Goal: Information Seeking & Learning: Learn about a topic

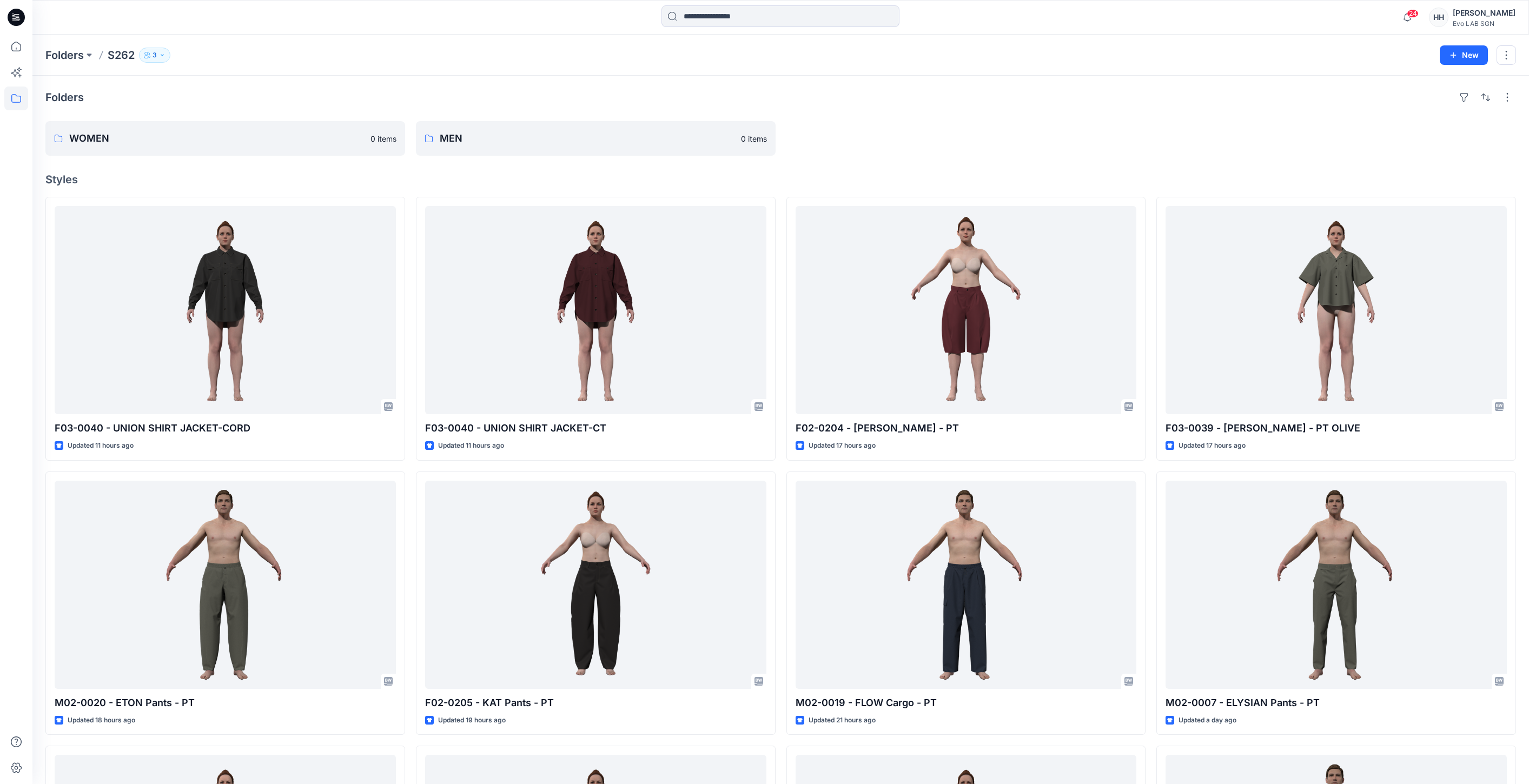
scroll to position [120, 0]
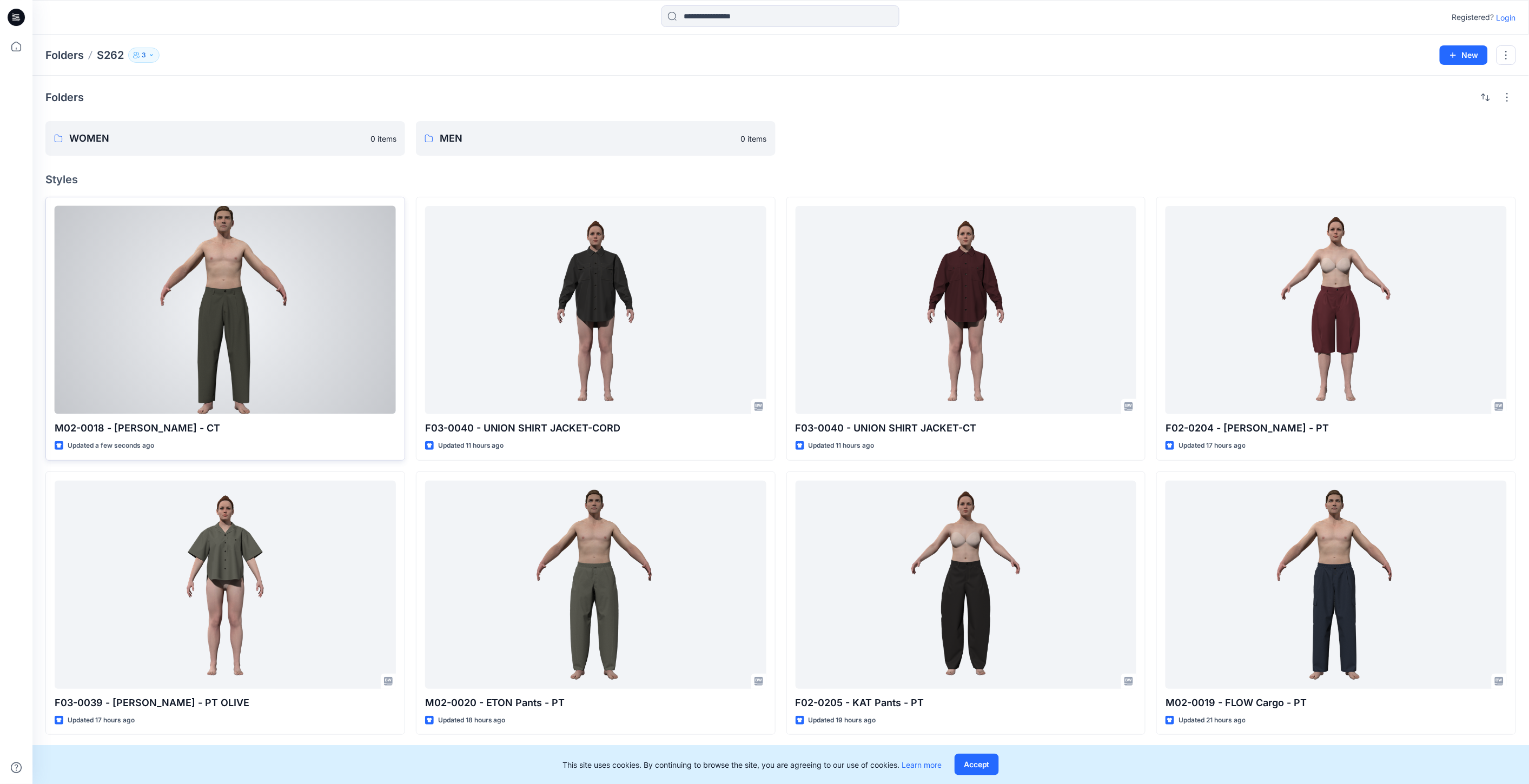
click at [285, 288] on div at bounding box center [225, 310] width 342 height 208
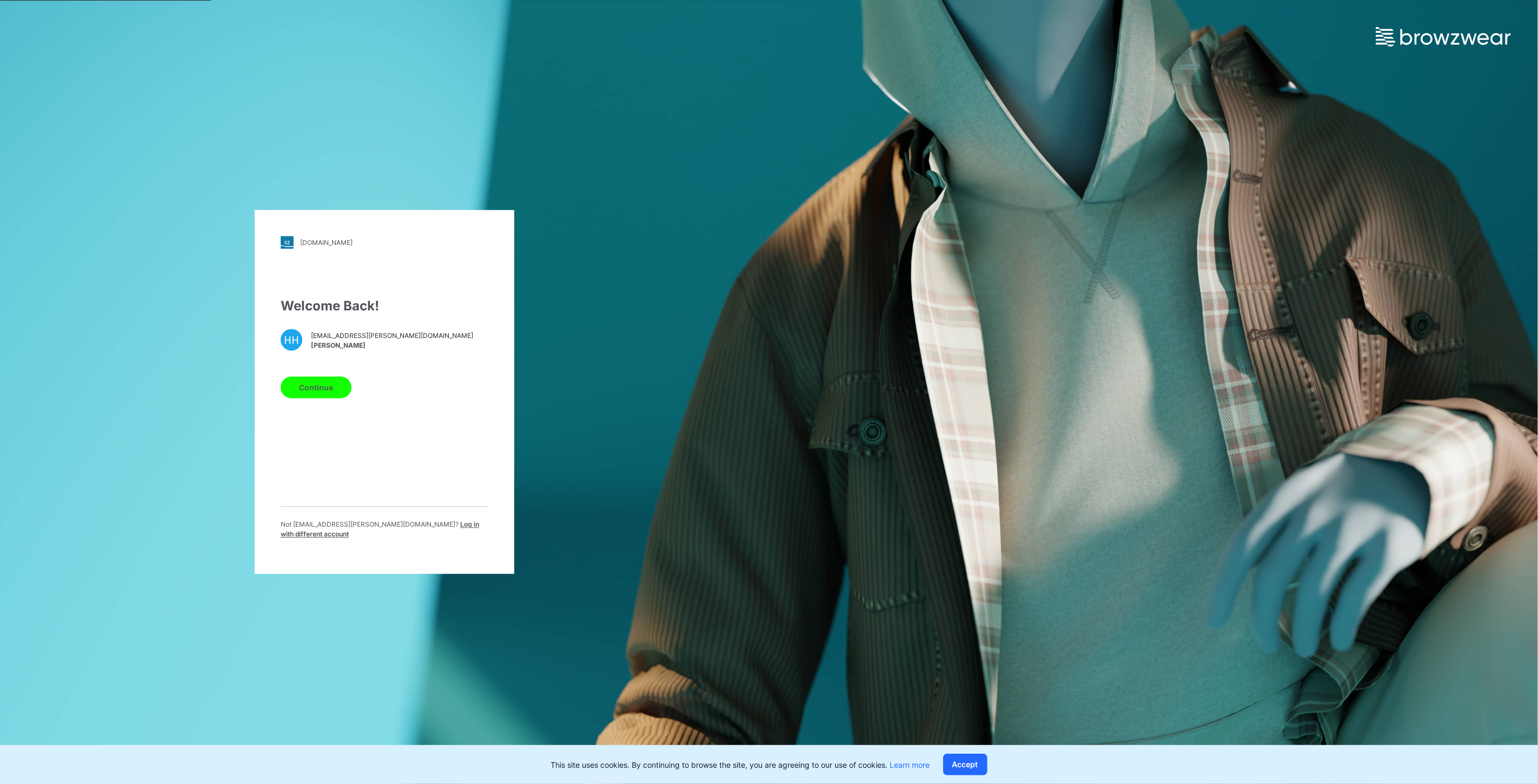
click at [328, 386] on button "Continue" at bounding box center [316, 388] width 71 height 22
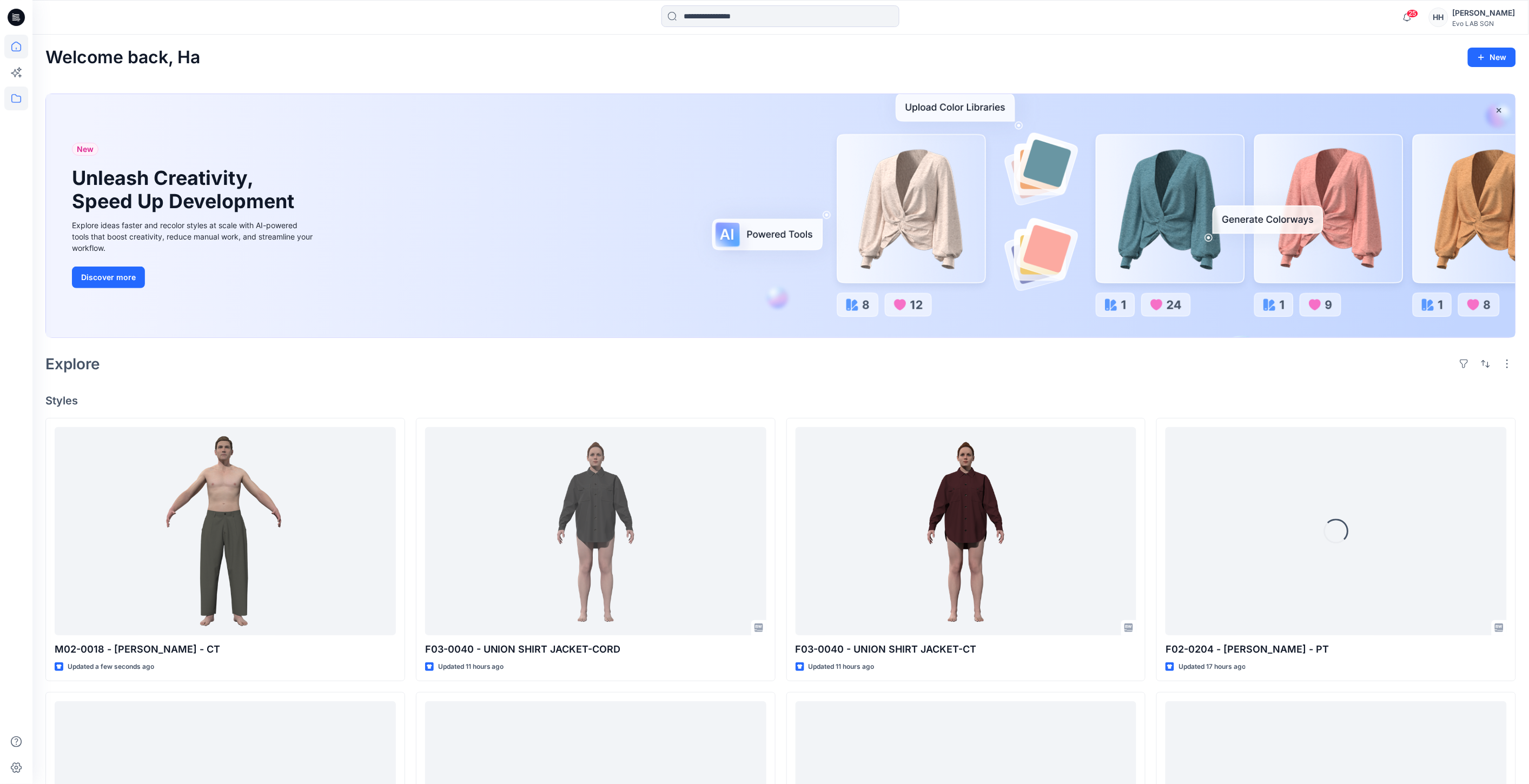
click at [13, 102] on icon at bounding box center [16, 98] width 10 height 8
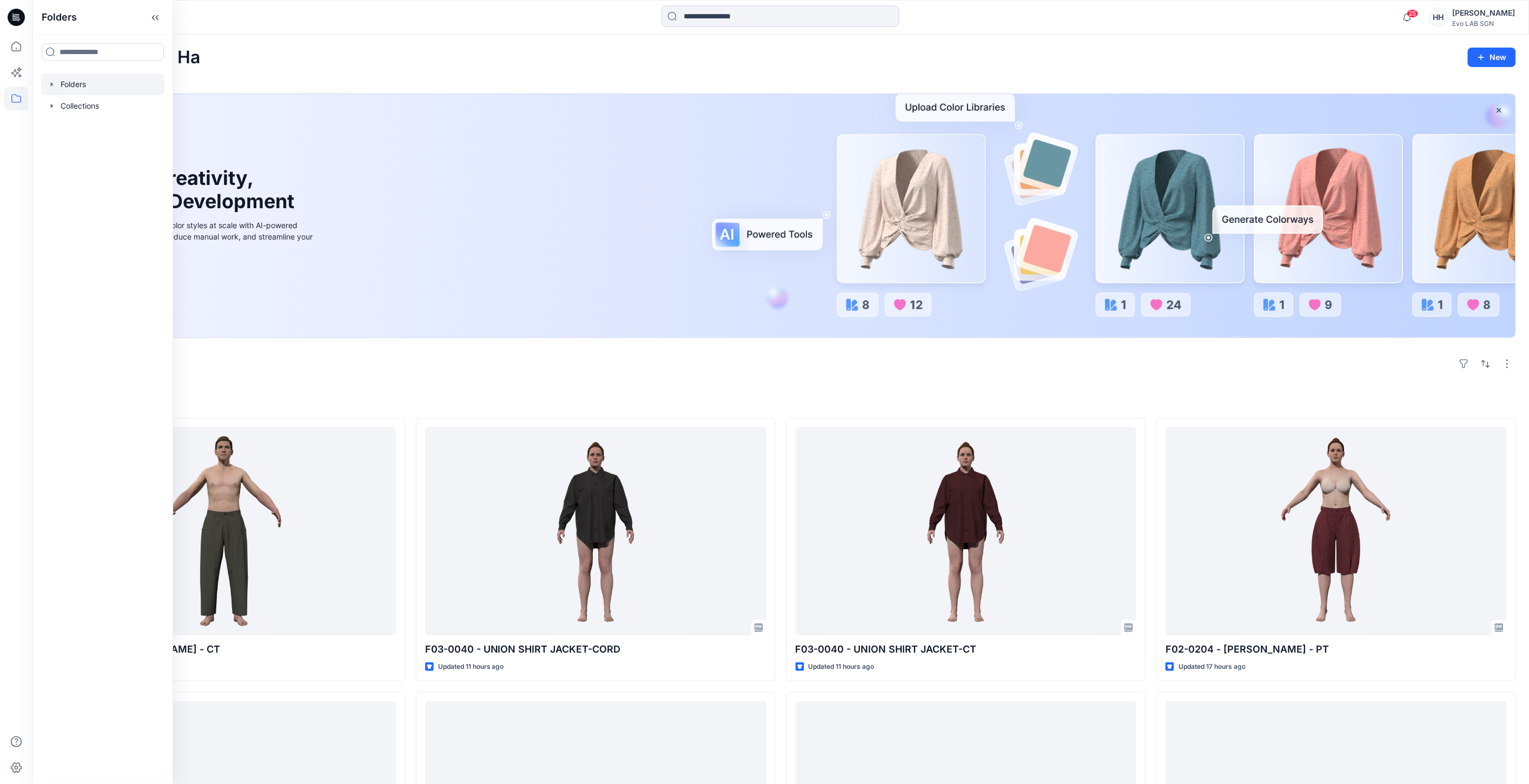
click at [90, 82] on div at bounding box center [103, 84] width 123 height 22
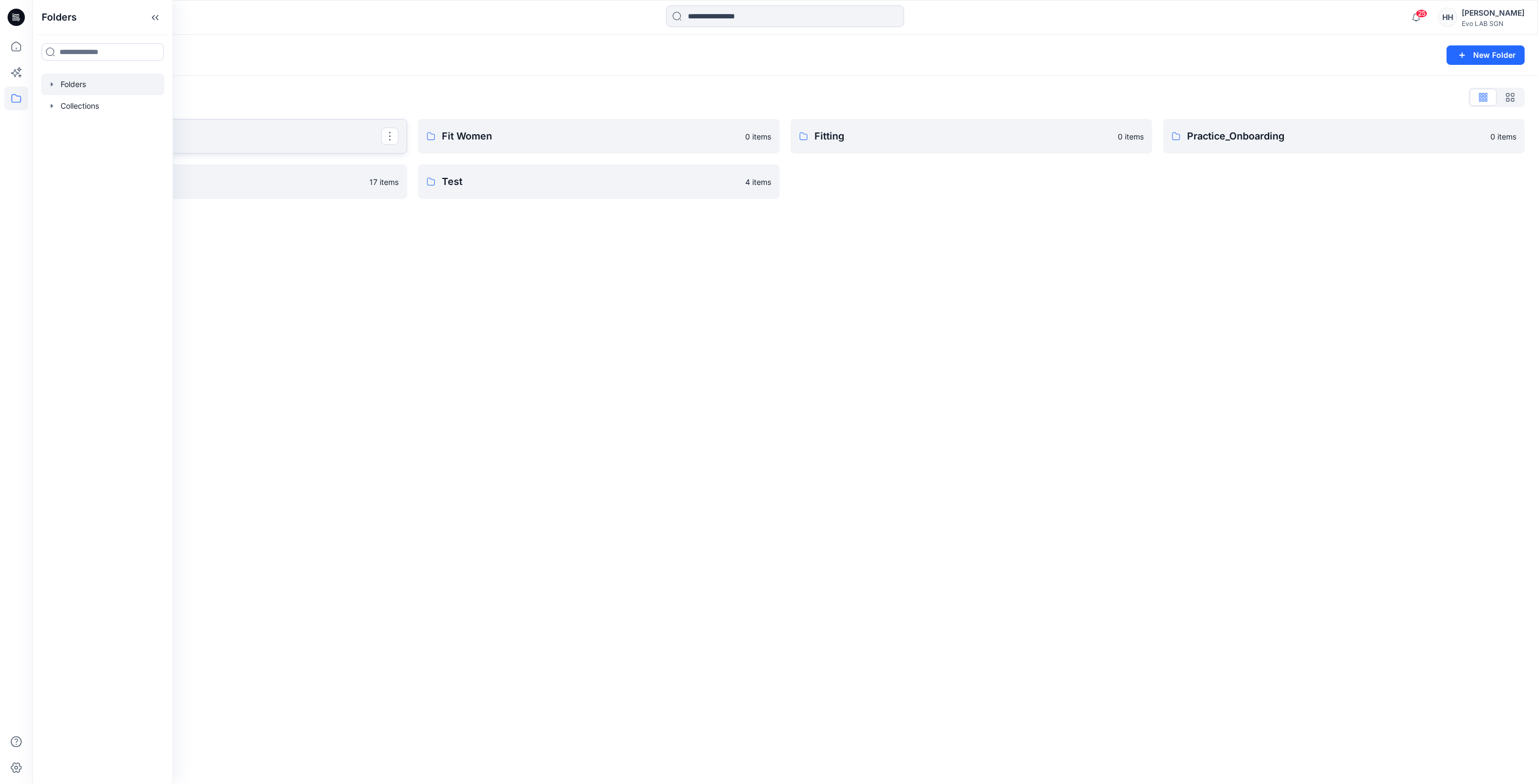
click at [302, 133] on p "CATISI xDAWN" at bounding box center [225, 137] width 312 height 15
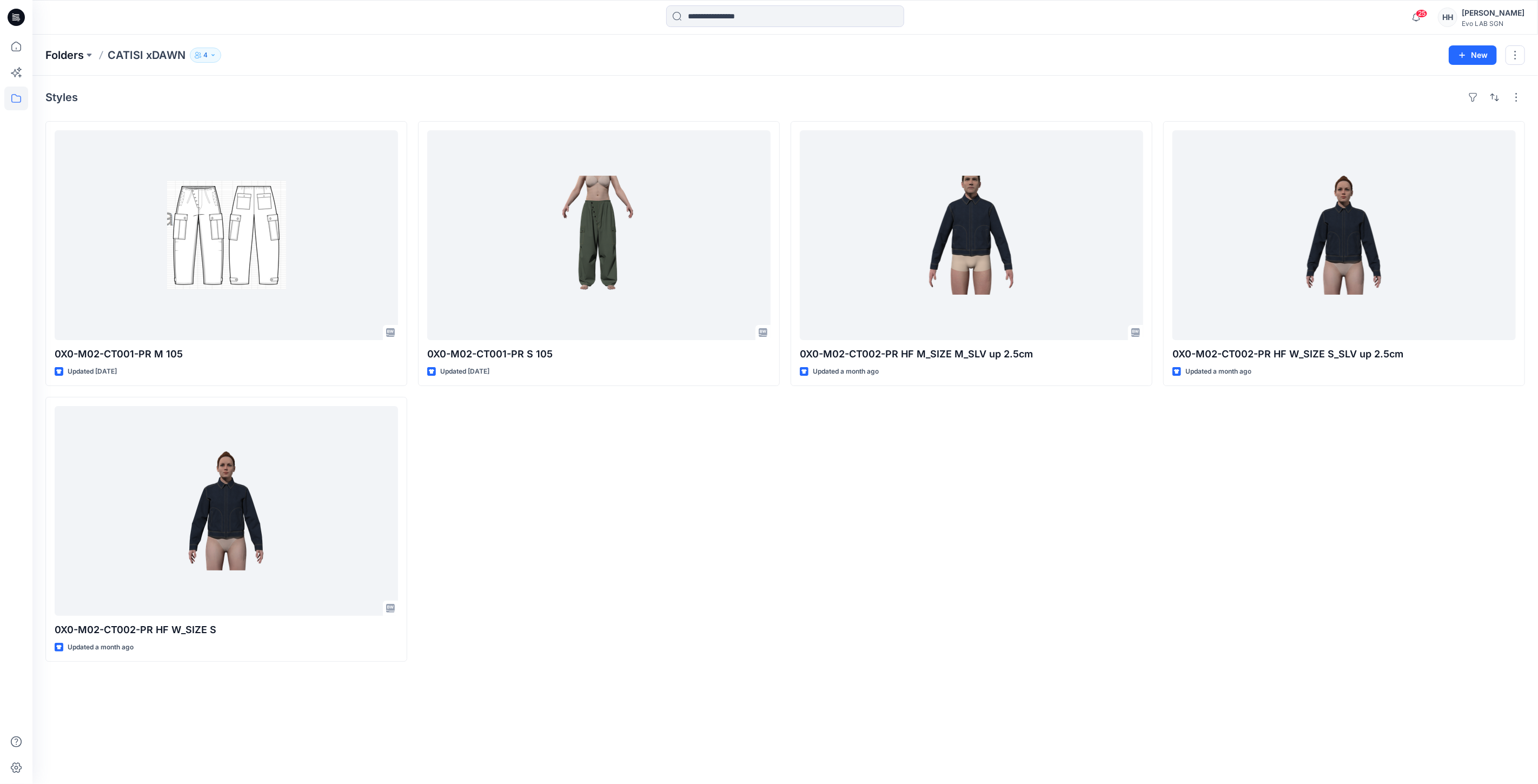
click at [67, 54] on p "Folders" at bounding box center [65, 55] width 39 height 15
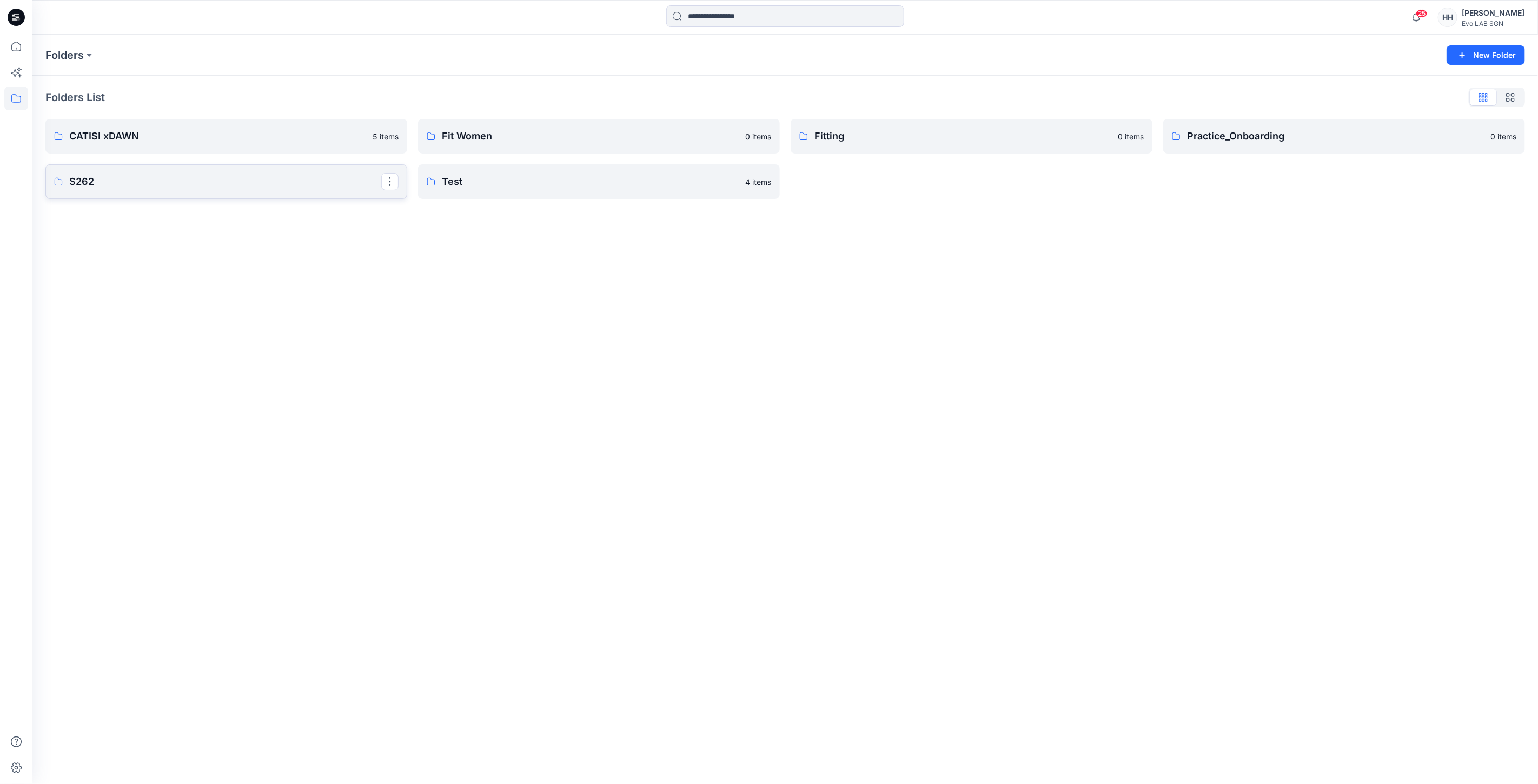
click at [148, 176] on p "S262" at bounding box center [225, 182] width 312 height 15
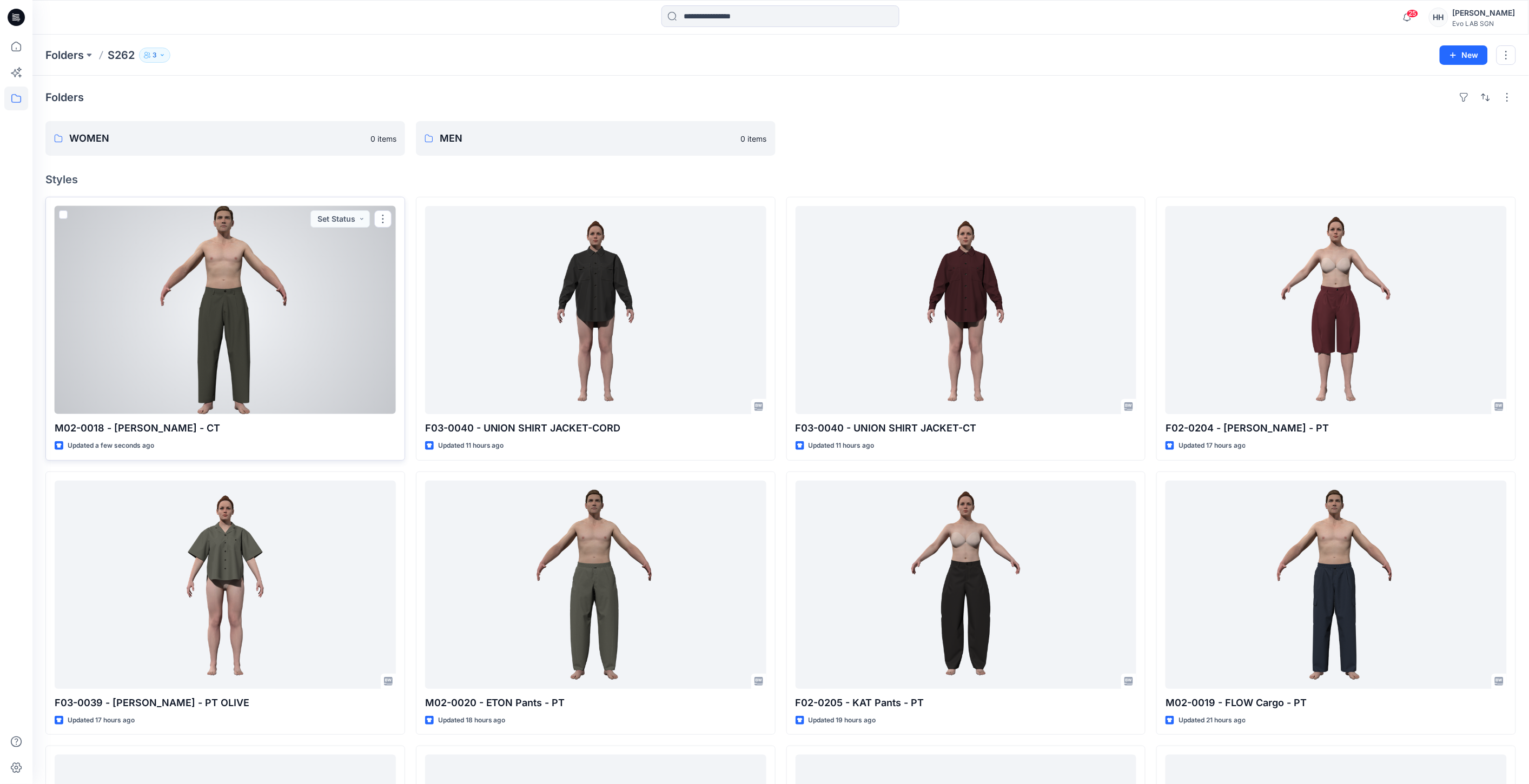
click at [239, 283] on div at bounding box center [225, 310] width 342 height 208
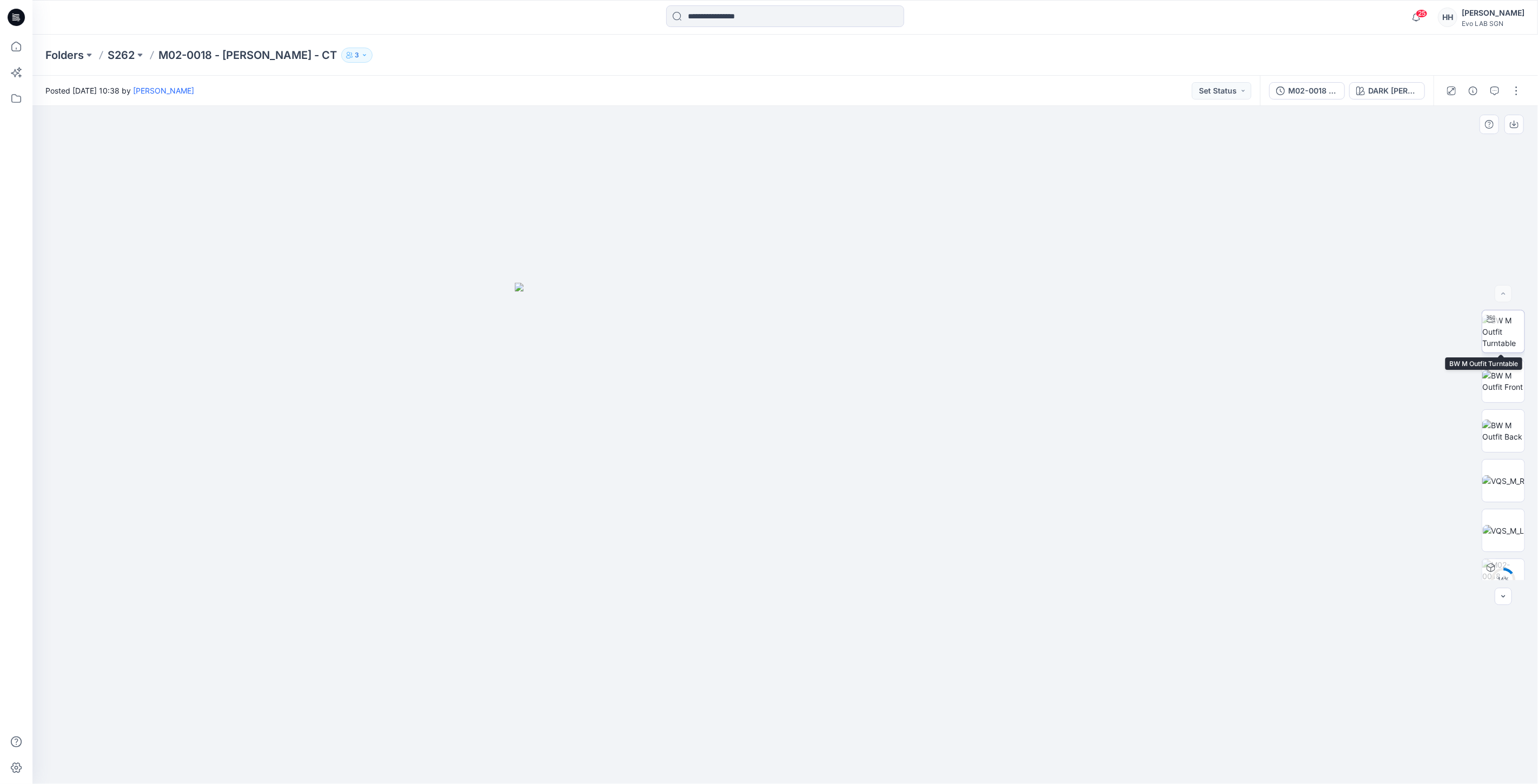
click at [1497, 332] on img at bounding box center [1504, 332] width 42 height 34
drag, startPoint x: 826, startPoint y: 764, endPoint x: 1110, endPoint y: 755, distance: 284.1
click at [1135, 756] on div at bounding box center [785, 445] width 1506 height 678
click at [115, 54] on p "S262" at bounding box center [121, 55] width 27 height 15
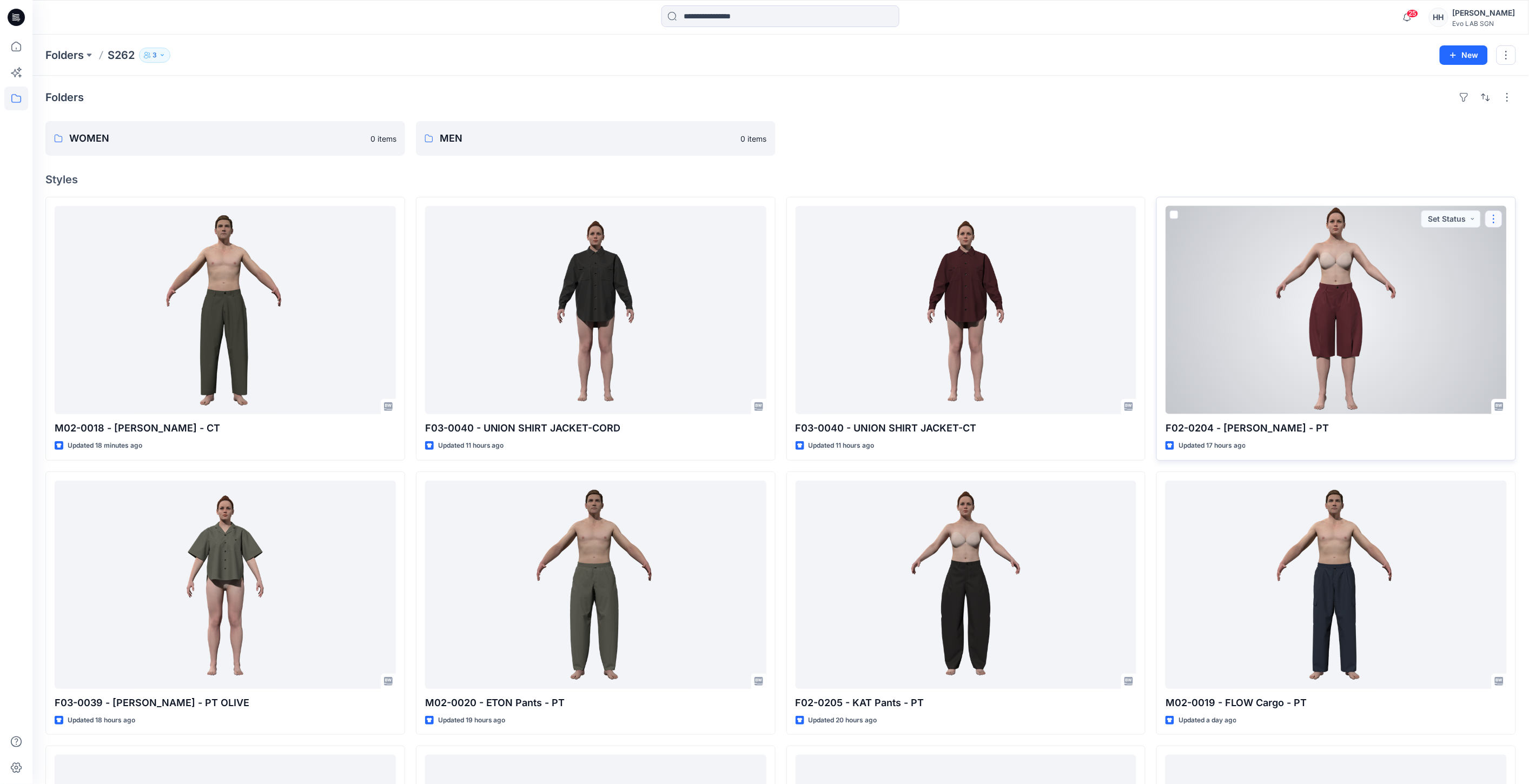
click at [1500, 217] on button "button" at bounding box center [1494, 219] width 18 height 18
click at [1434, 245] on button "Edit" at bounding box center [1442, 244] width 117 height 20
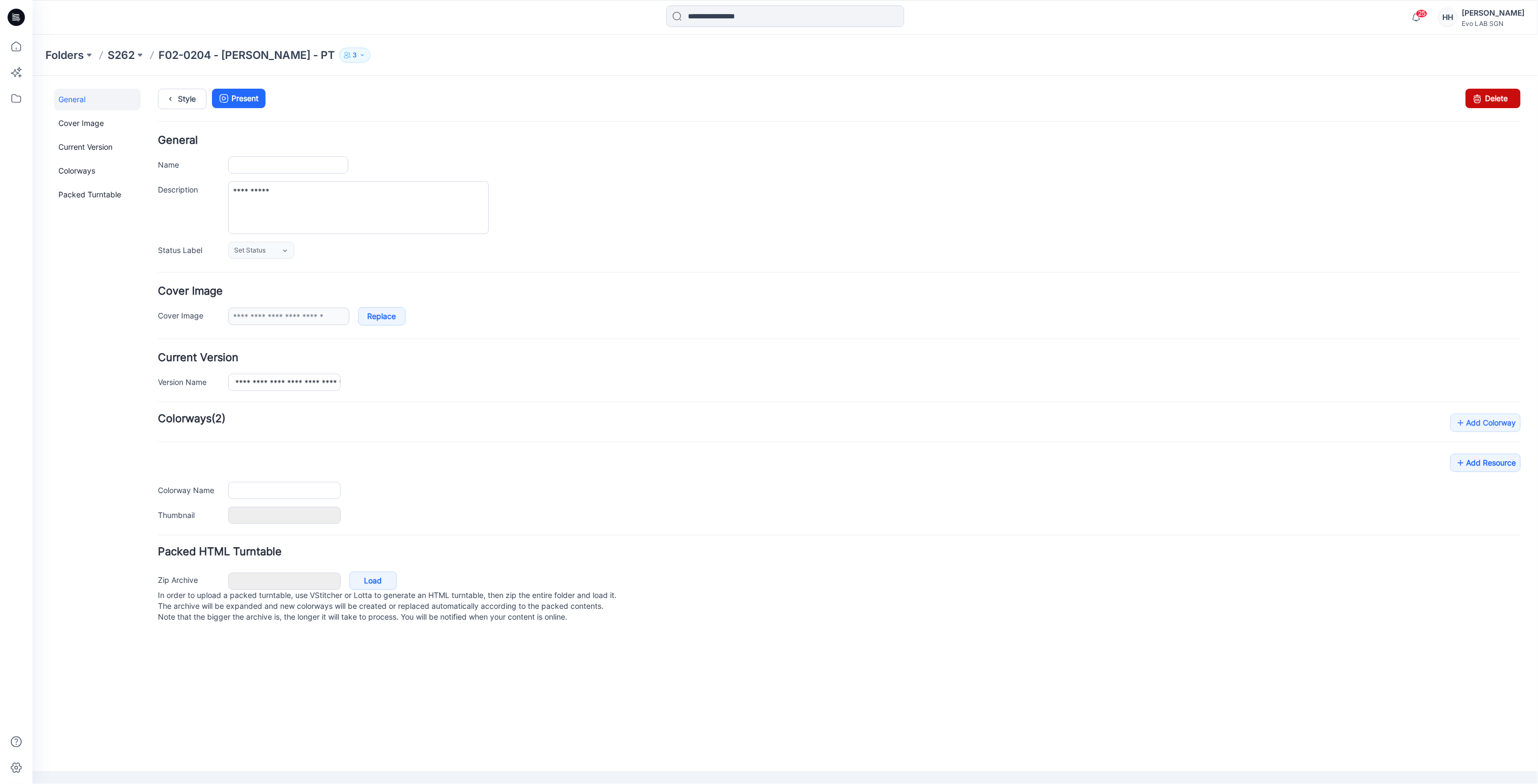
click at [1501, 94] on link "Delete" at bounding box center [1492, 98] width 55 height 20
type input "**********"
type input "*******"
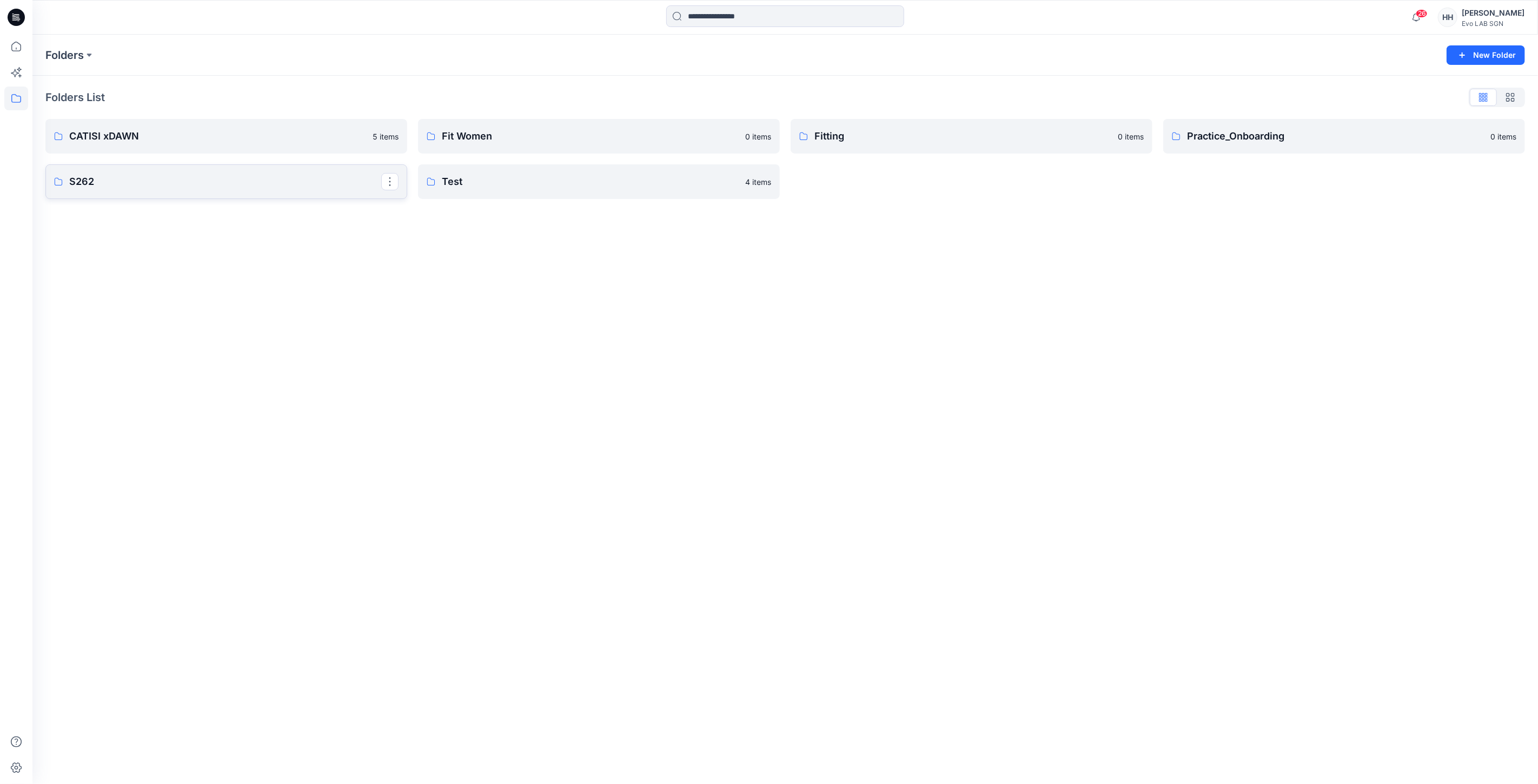
click at [177, 181] on p "S262" at bounding box center [225, 182] width 312 height 15
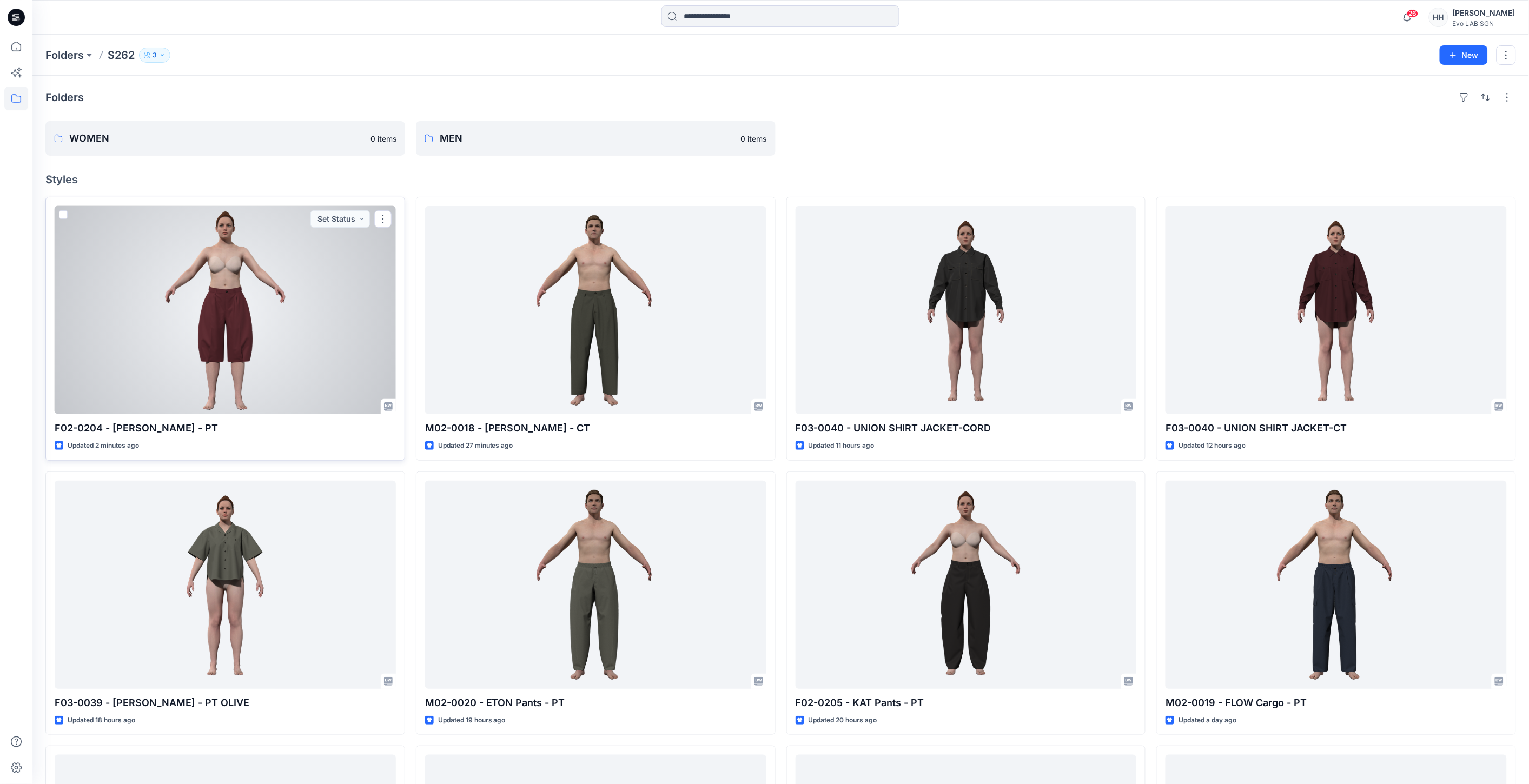
click at [313, 325] on div at bounding box center [225, 310] width 342 height 208
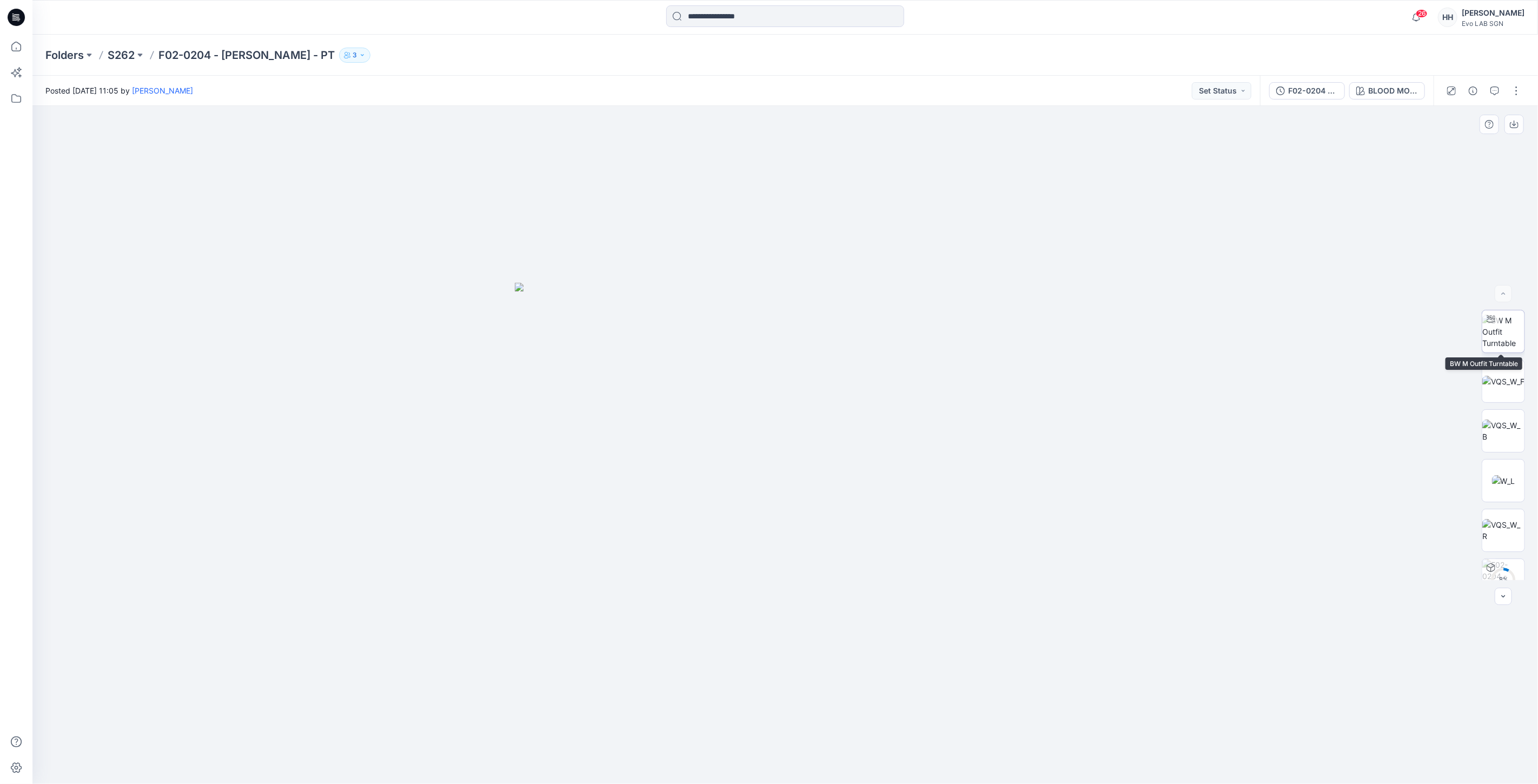
click at [1510, 323] on img at bounding box center [1504, 332] width 42 height 34
drag, startPoint x: 1041, startPoint y: 575, endPoint x: 1033, endPoint y: 450, distance: 125.3
drag, startPoint x: 790, startPoint y: 765, endPoint x: 825, endPoint y: 723, distance: 54.7
click at [824, 723] on div at bounding box center [785, 445] width 1506 height 678
click at [1401, 81] on div "F02-0204 - JENNY Shoulotte - PAPER TOUCH - OLIVE BLOOD MOON RED" at bounding box center [1347, 90] width 174 height 30
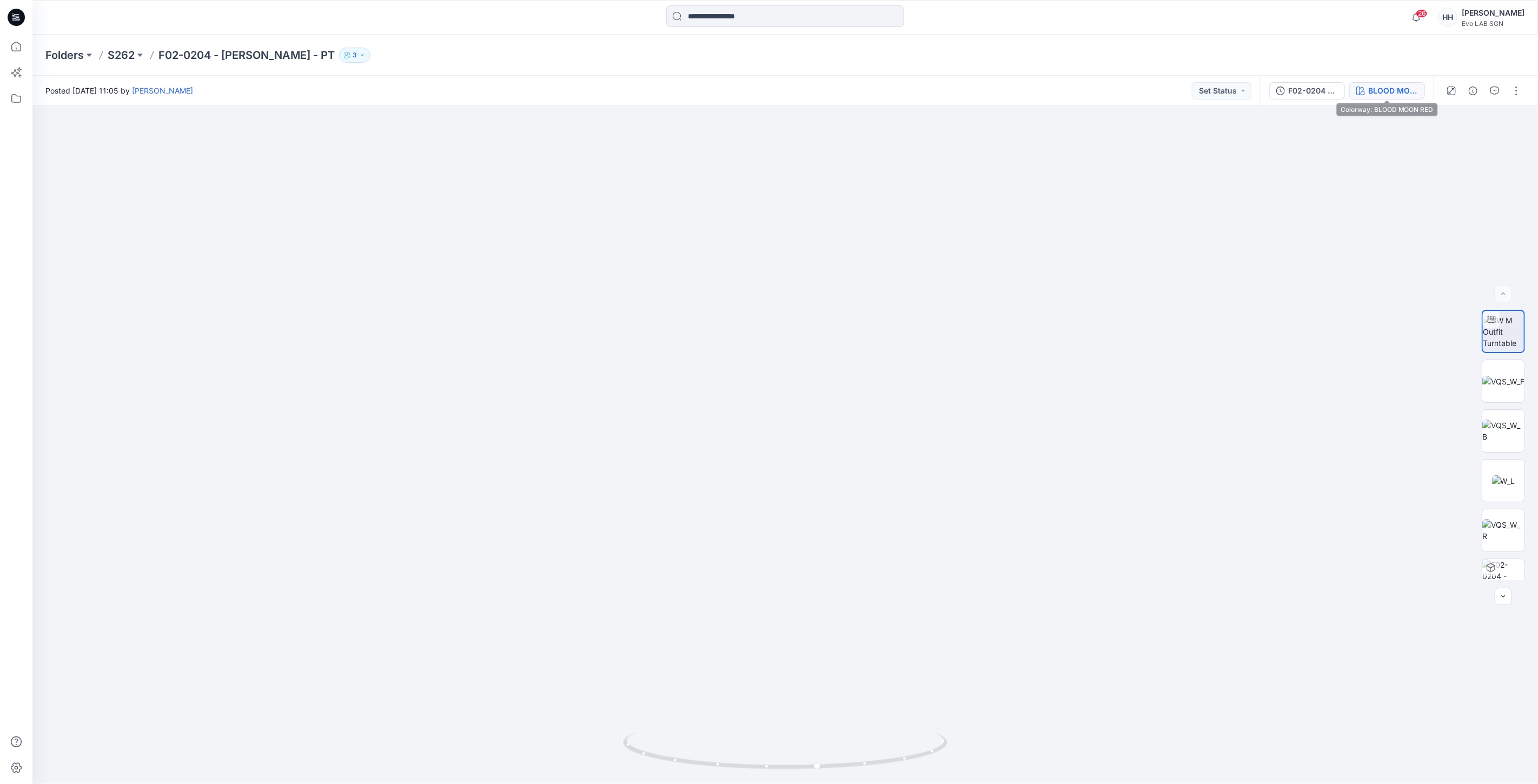
click at [1396, 89] on div "BLOOD MOON RED" at bounding box center [1393, 90] width 50 height 12
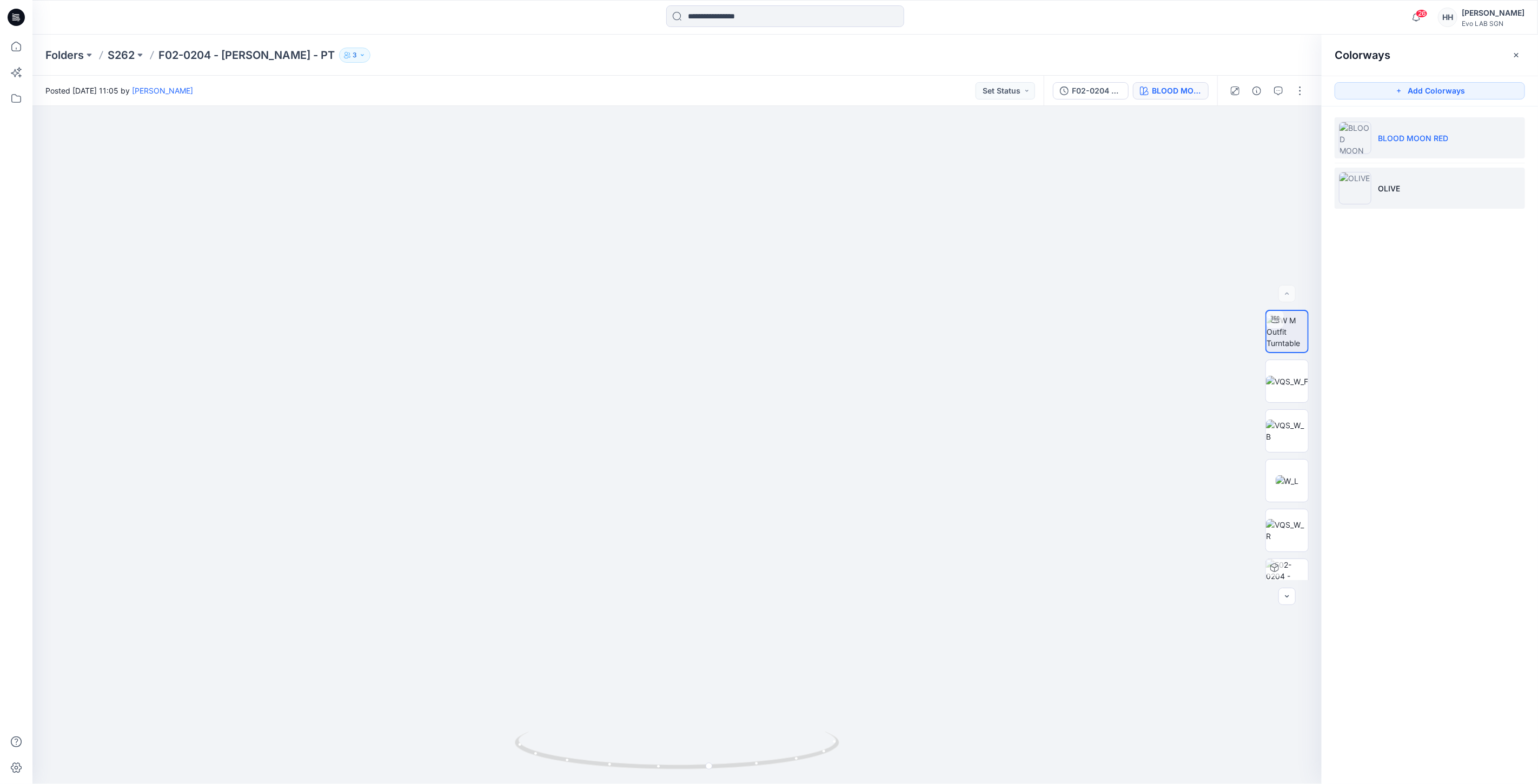
click at [1387, 176] on li "OLIVE" at bounding box center [1429, 188] width 190 height 41
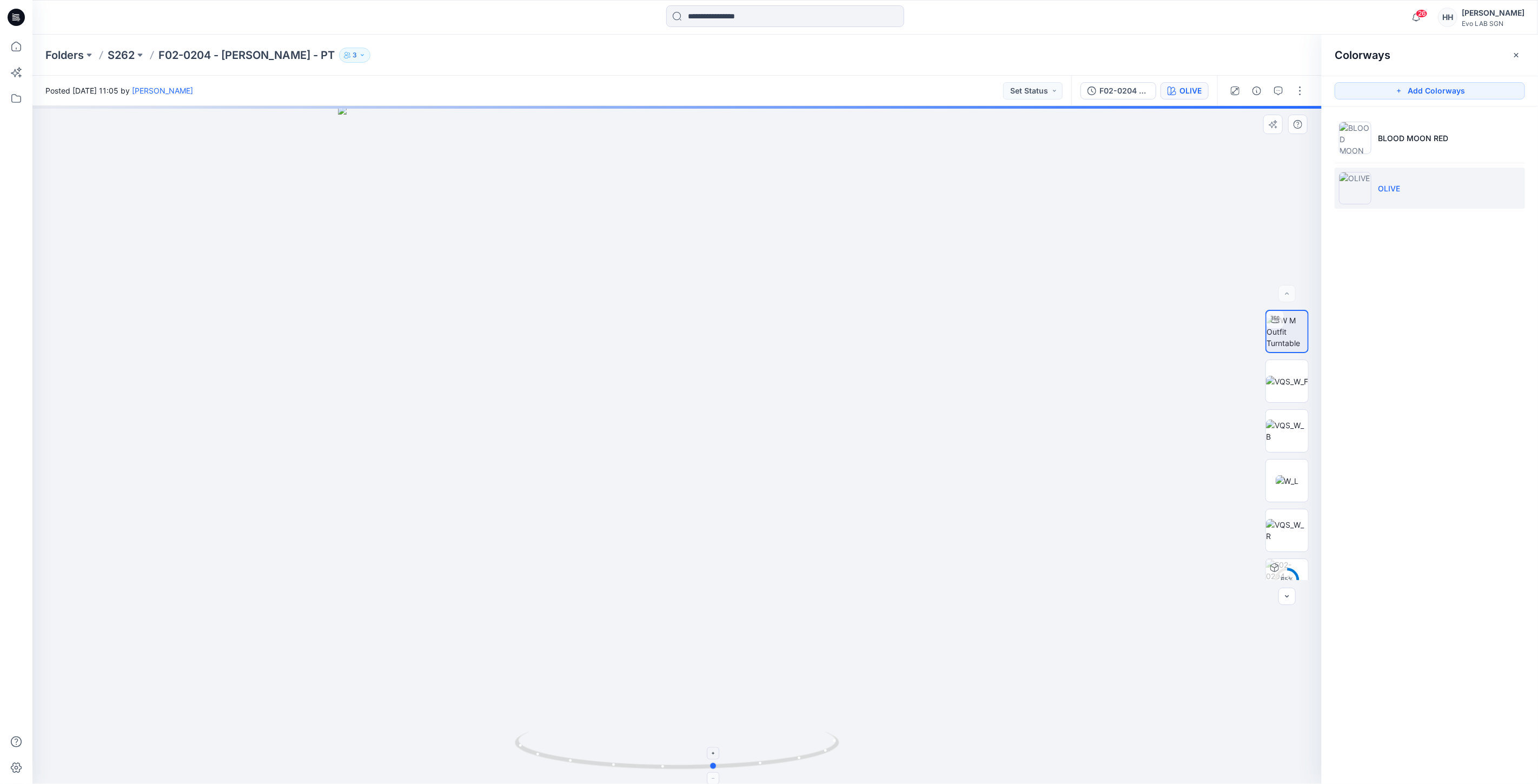
drag, startPoint x: 680, startPoint y: 764, endPoint x: 717, endPoint y: 761, distance: 37.1
click at [717, 761] on icon at bounding box center [678, 752] width 328 height 41
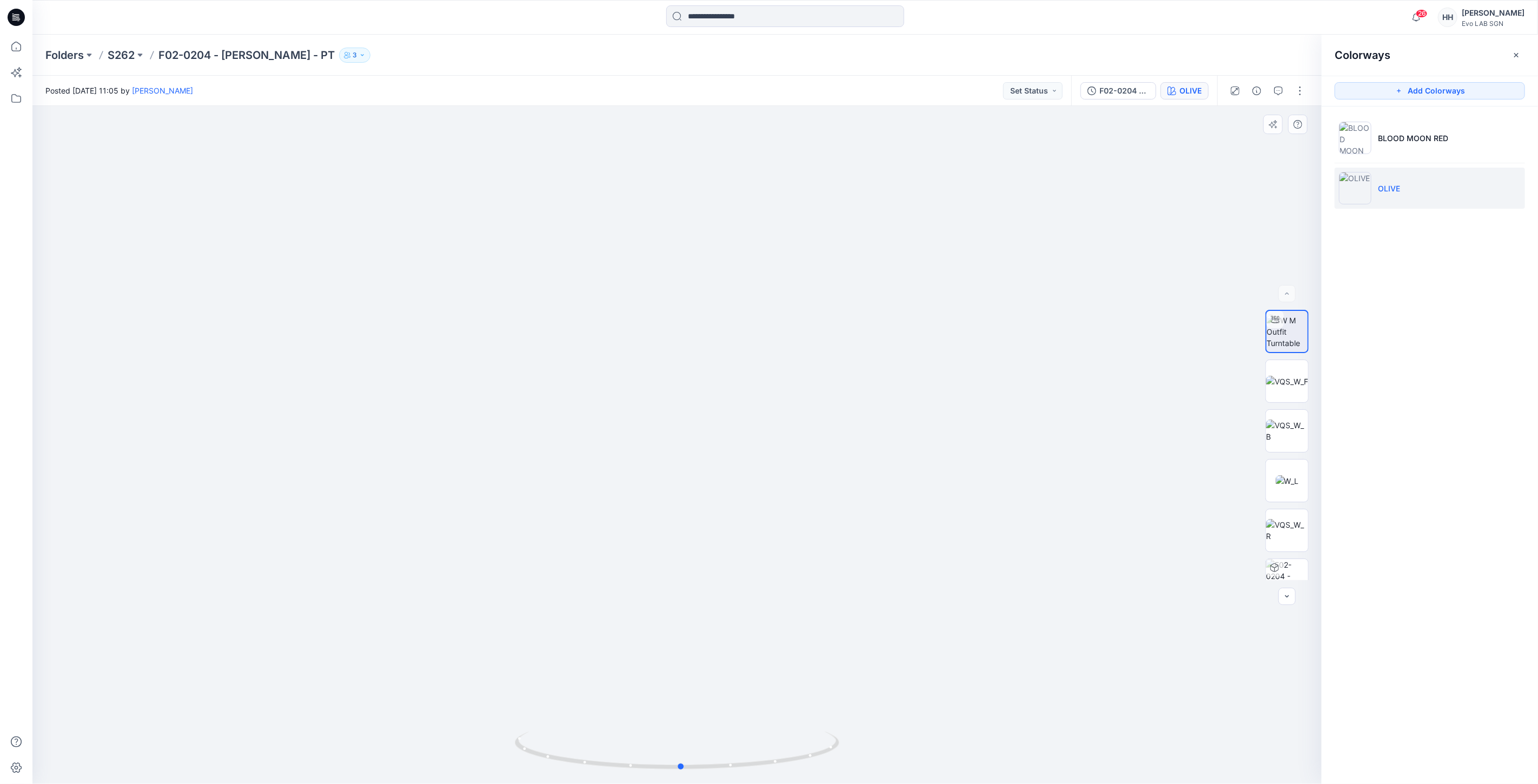
drag, startPoint x: 706, startPoint y: 765, endPoint x: 997, endPoint y: 746, distance: 291.6
click at [997, 746] on div at bounding box center [677, 445] width 1290 height 678
click at [1010, 557] on img at bounding box center [677, 385] width 918 height 798
click at [123, 55] on p "S262" at bounding box center [121, 55] width 27 height 15
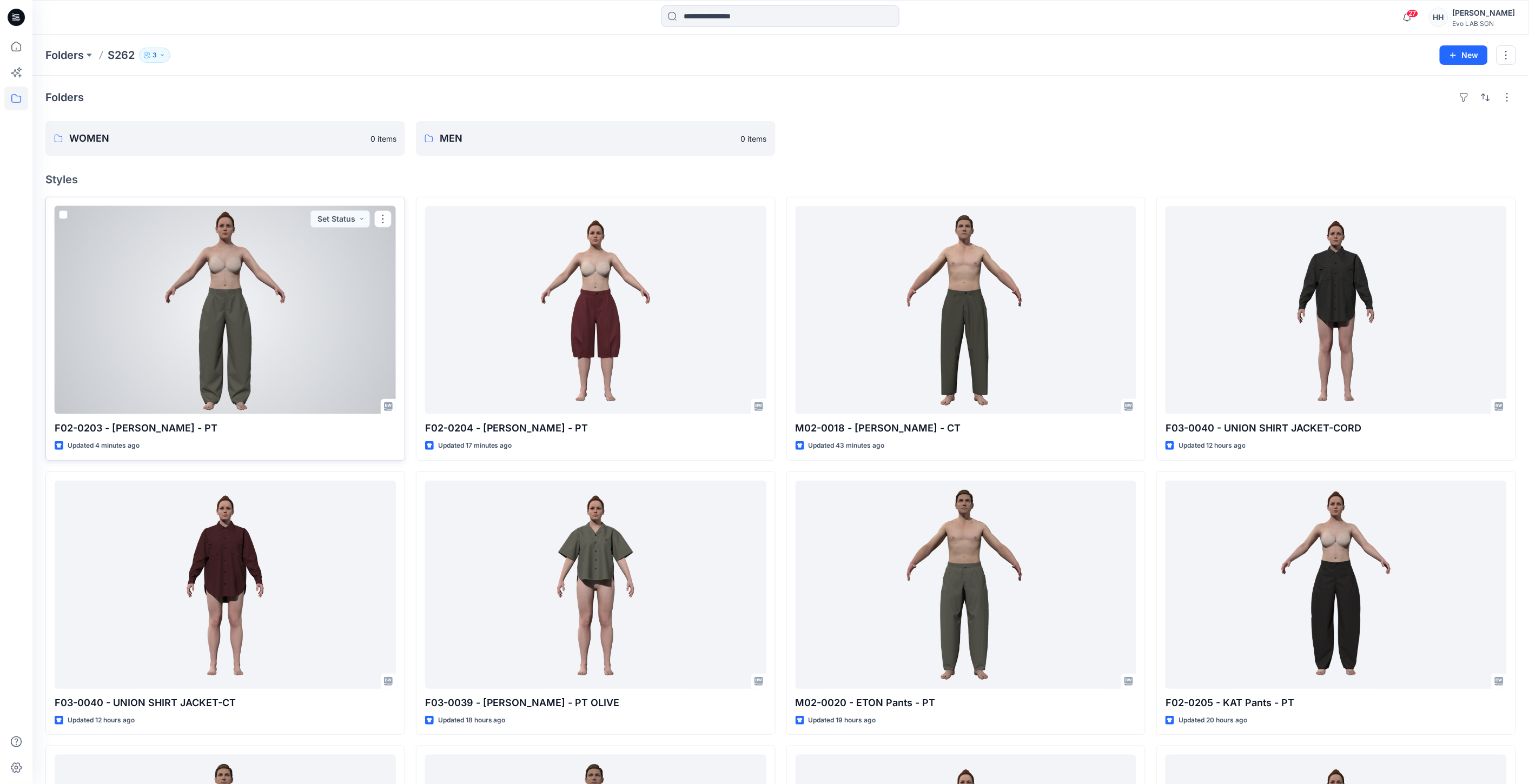
click at [296, 348] on div at bounding box center [225, 310] width 342 height 208
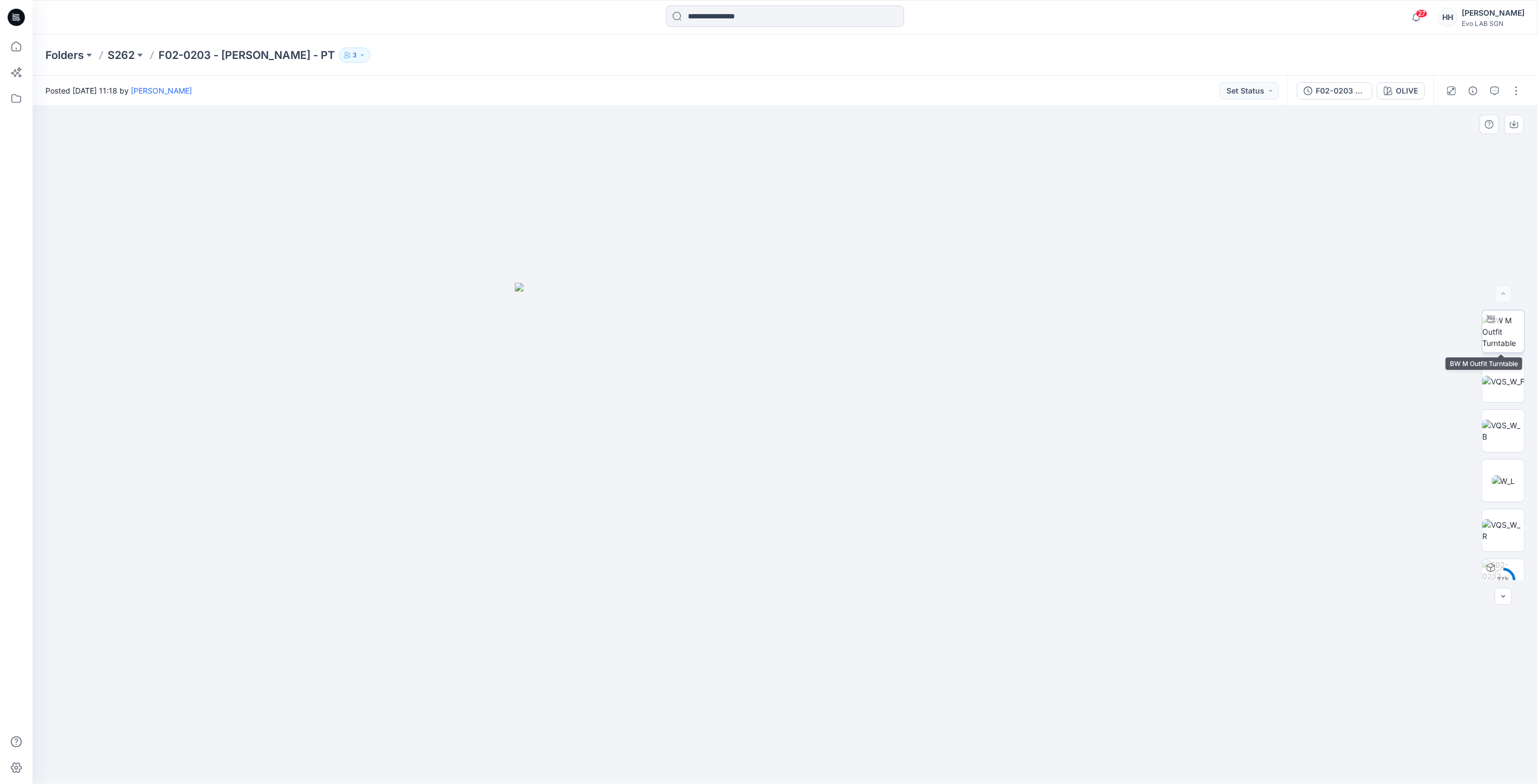
click at [1497, 335] on img at bounding box center [1504, 332] width 42 height 34
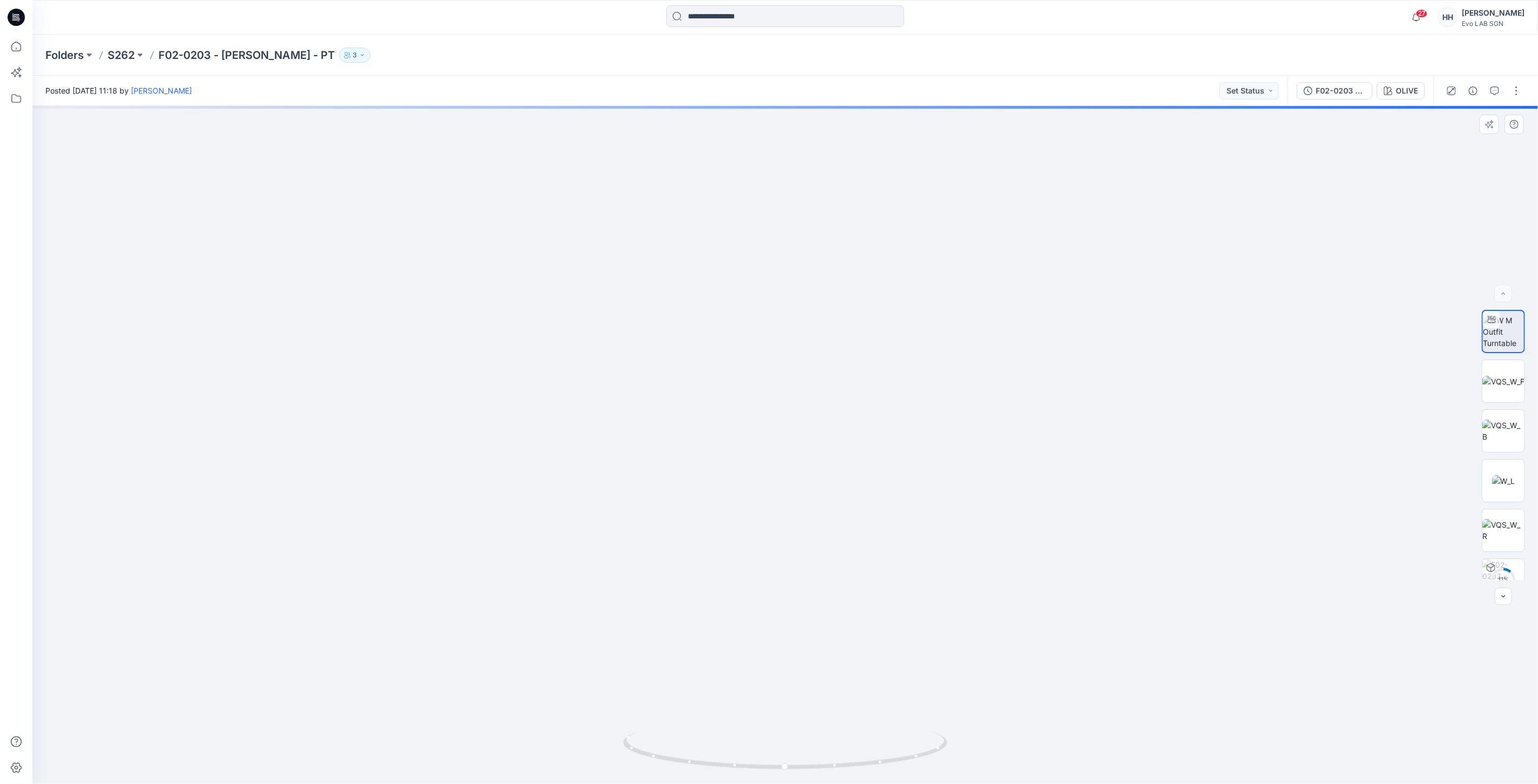
drag, startPoint x: 948, startPoint y: 630, endPoint x: 916, endPoint y: 555, distance: 81.5
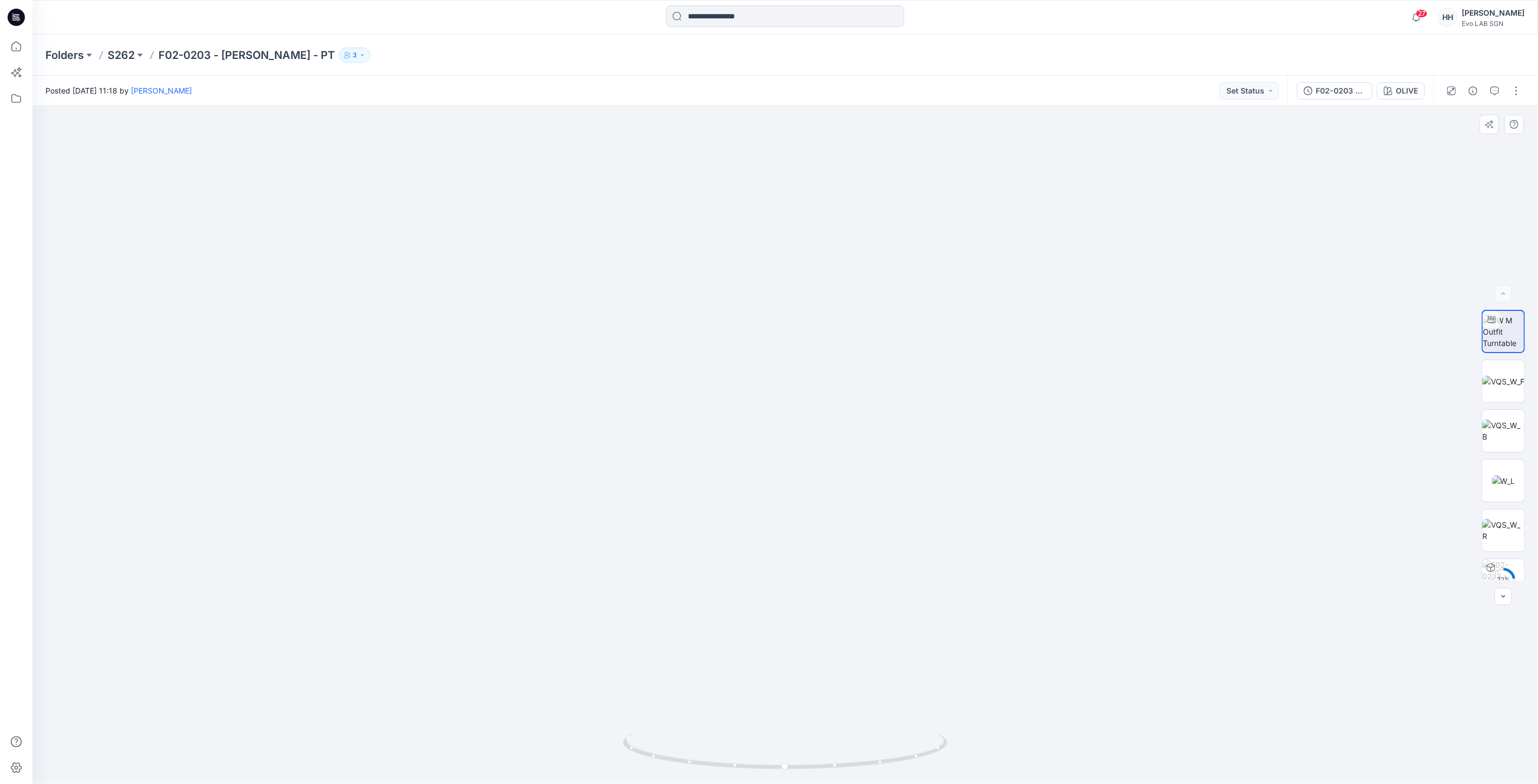
drag, startPoint x: 969, startPoint y: 564, endPoint x: 958, endPoint y: 450, distance: 114.5
click at [1403, 88] on div "OLIVE" at bounding box center [1408, 90] width 22 height 12
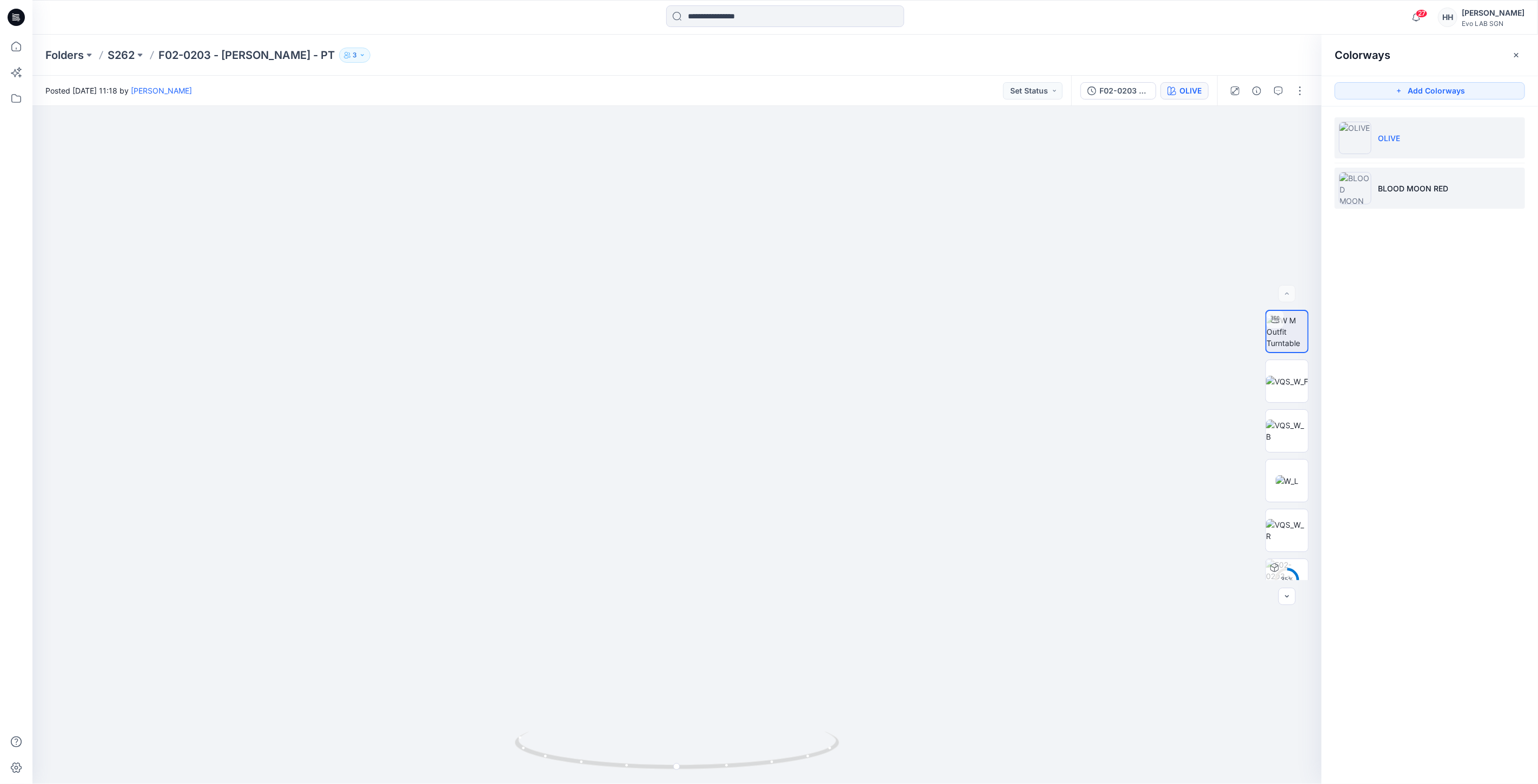
click at [1405, 179] on li "BLOOD MOON RED" at bounding box center [1429, 188] width 190 height 41
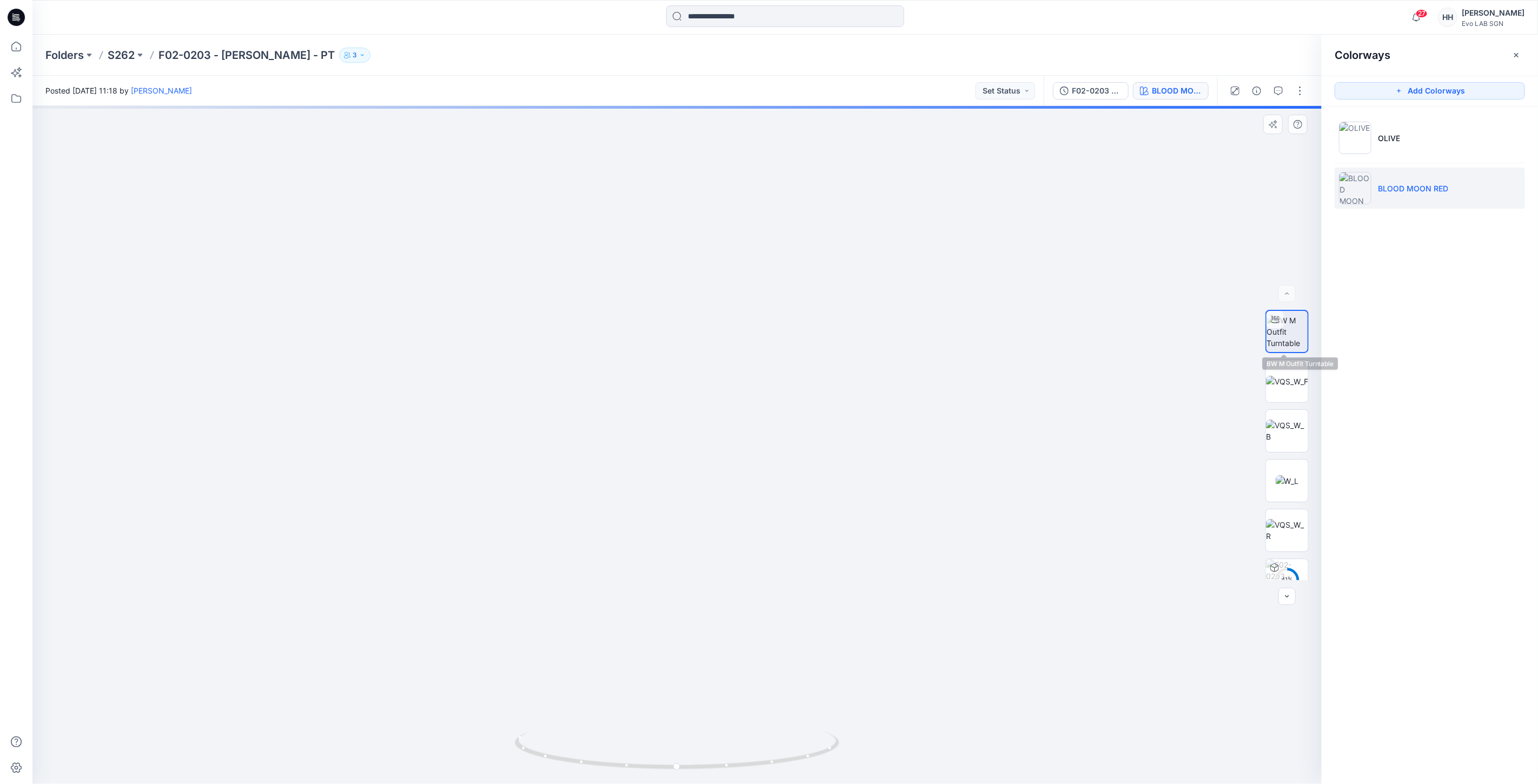
click at [1281, 342] on img at bounding box center [1287, 332] width 41 height 34
drag, startPoint x: 836, startPoint y: 592, endPoint x: 834, endPoint y: 427, distance: 165.0
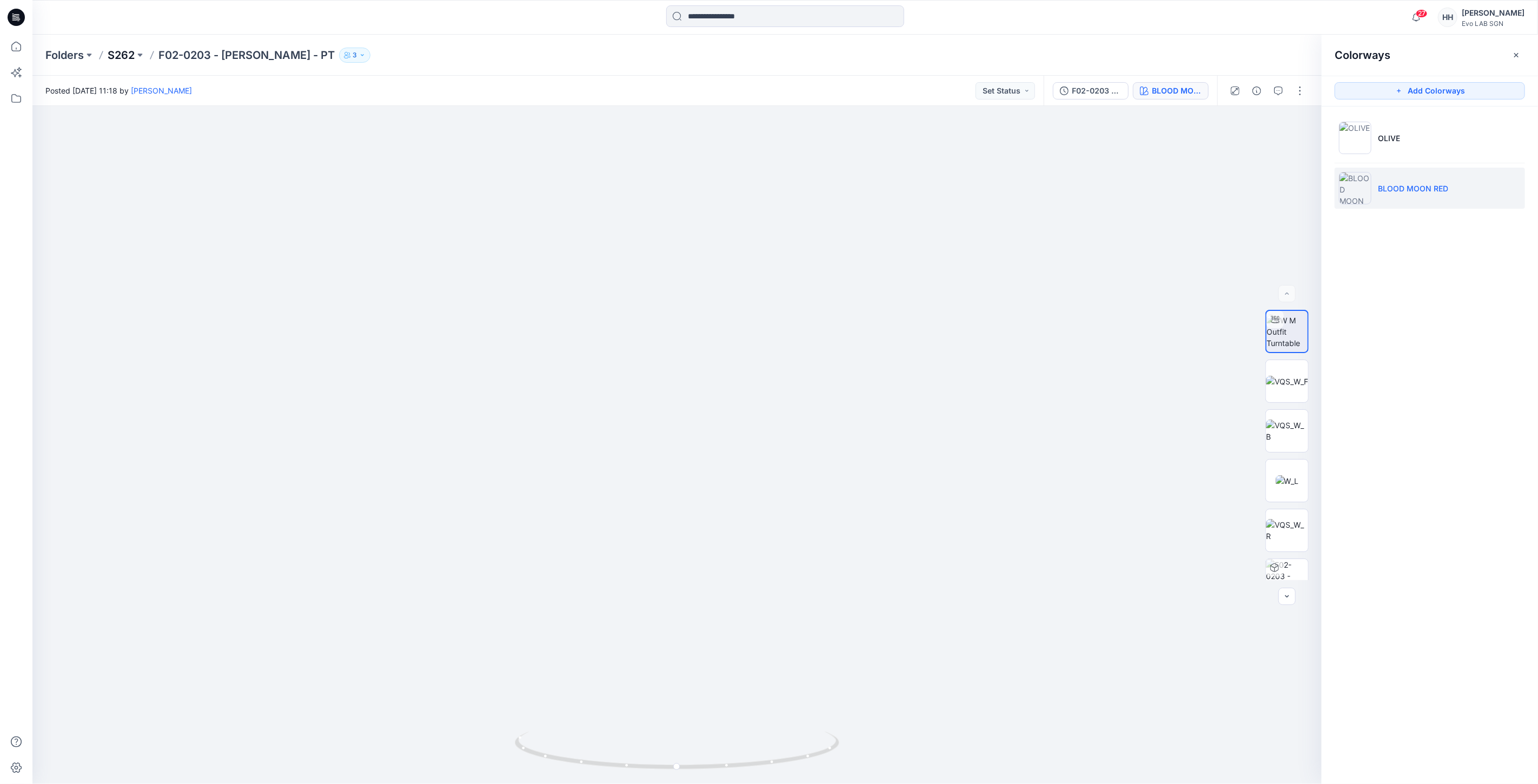
click at [126, 55] on p "S262" at bounding box center [121, 55] width 27 height 15
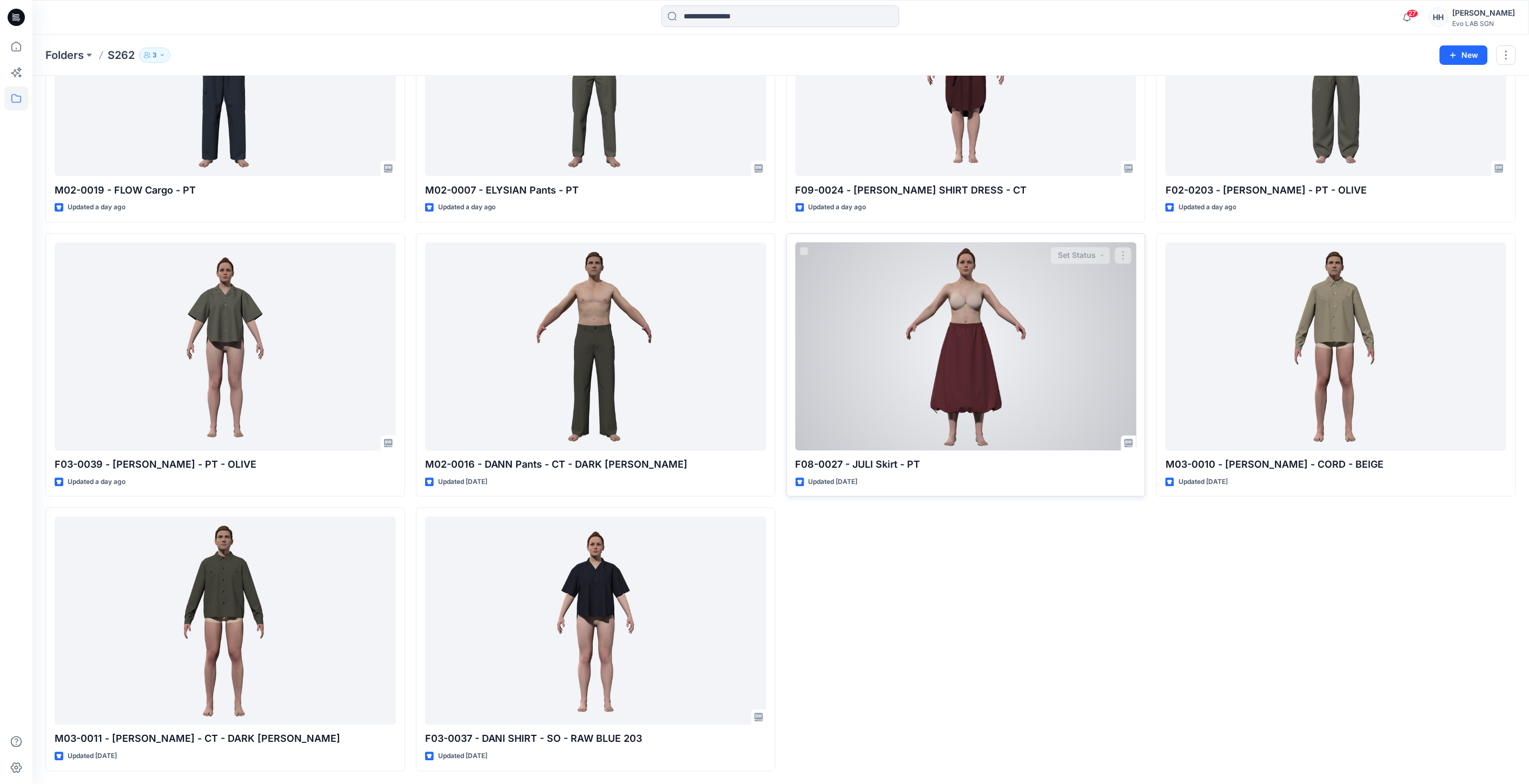
scroll to position [788, 0]
